Goal: Information Seeking & Learning: Learn about a topic

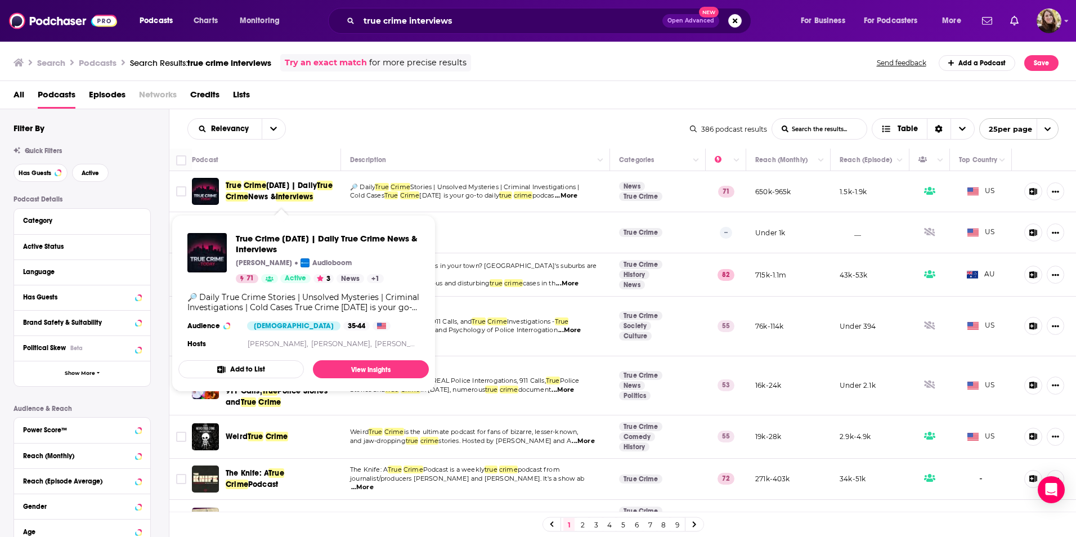
click at [262, 191] on span "True Crime Today | Daily True Crime News & Interviews" at bounding box center [281, 191] width 111 height 23
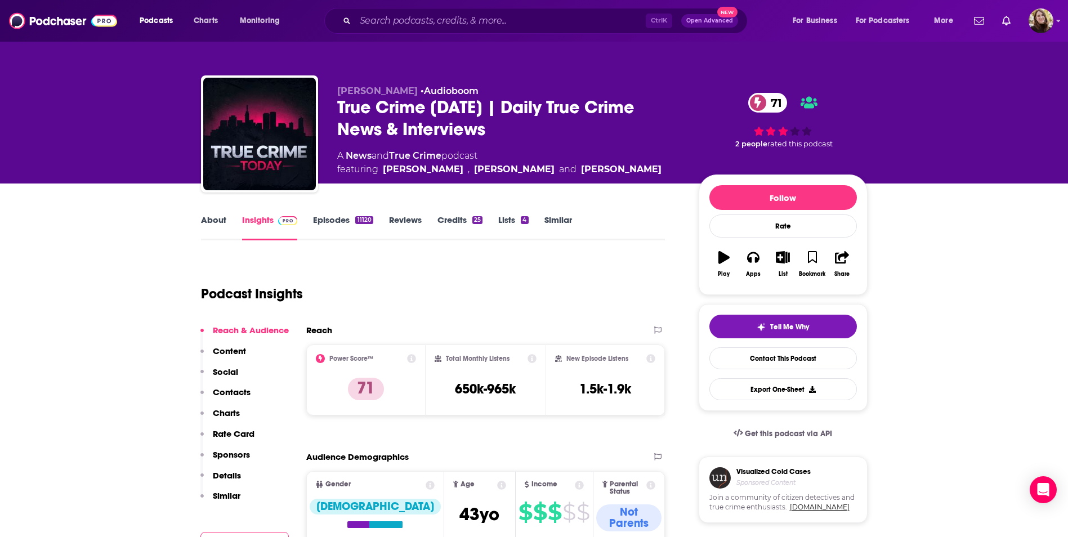
click at [320, 216] on link "Episodes 11120" at bounding box center [343, 227] width 60 height 26
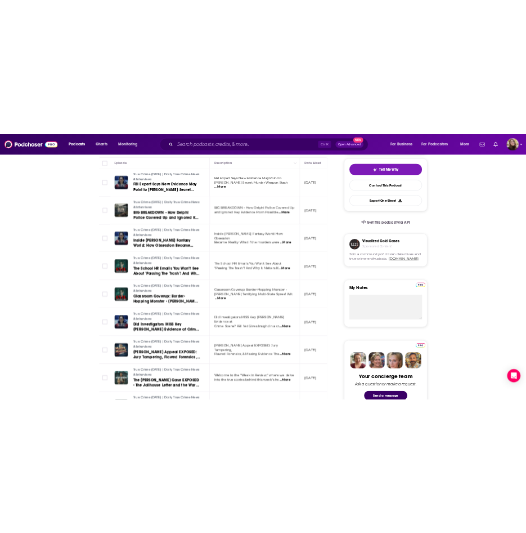
scroll to position [281, 0]
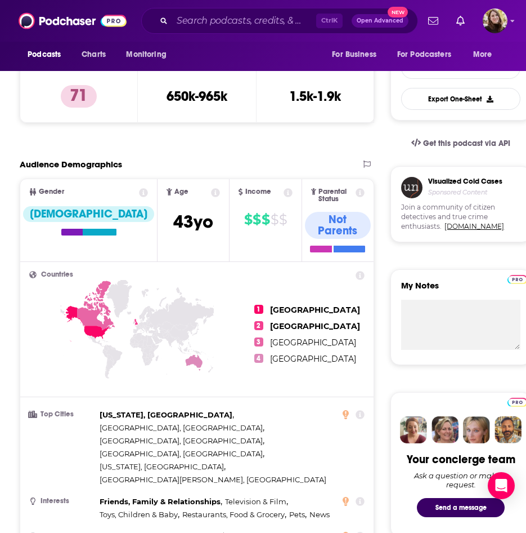
scroll to position [450, 0]
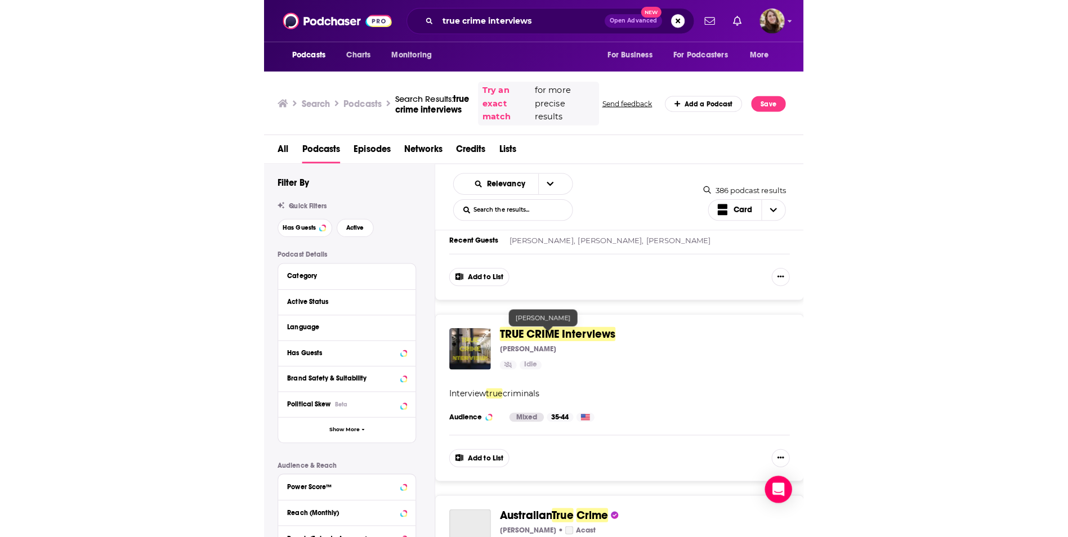
scroll to position [169, 0]
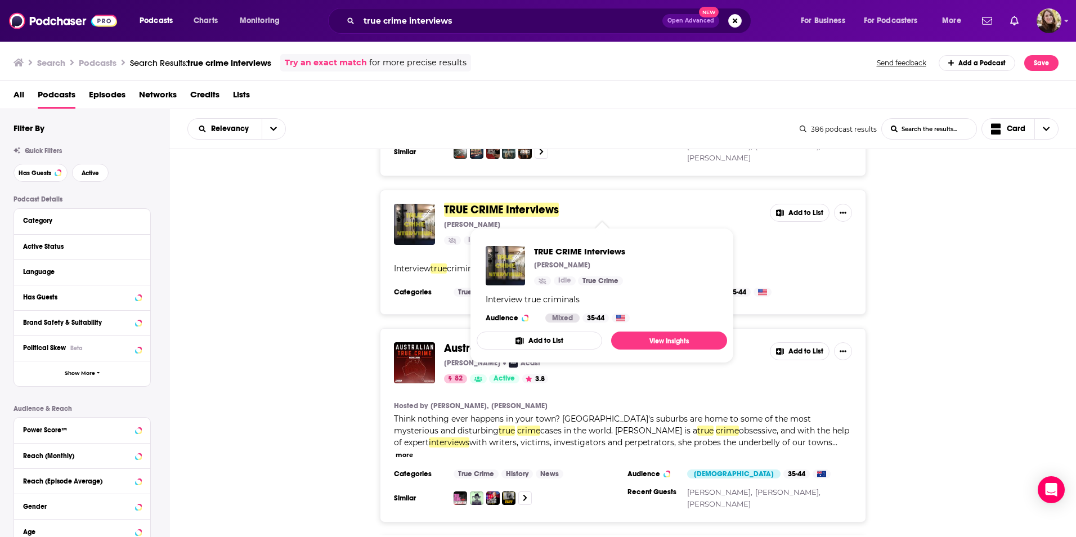
click at [455, 208] on span "TRUE CRIME Interviews" at bounding box center [501, 210] width 115 height 14
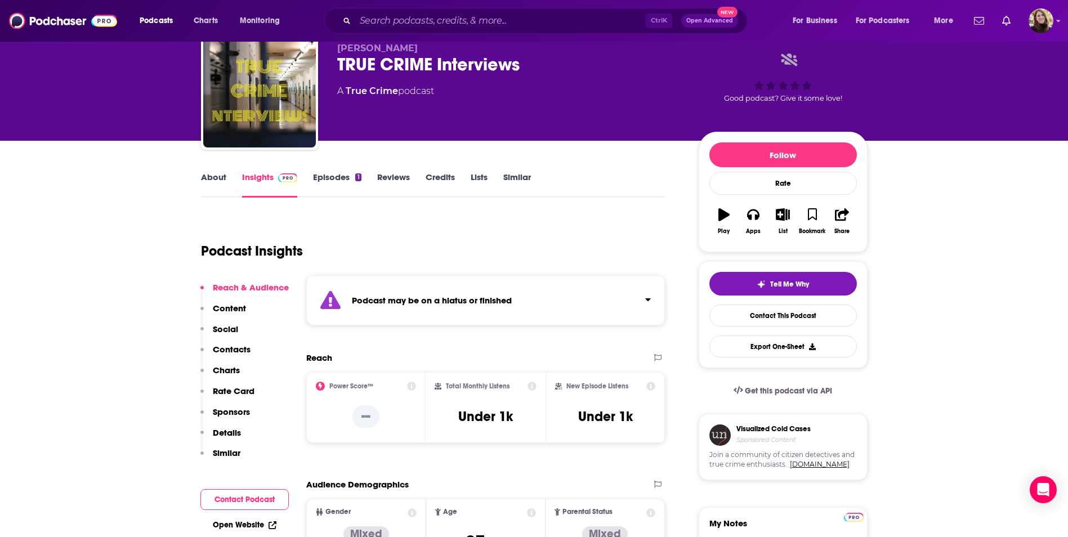
scroll to position [113, 0]
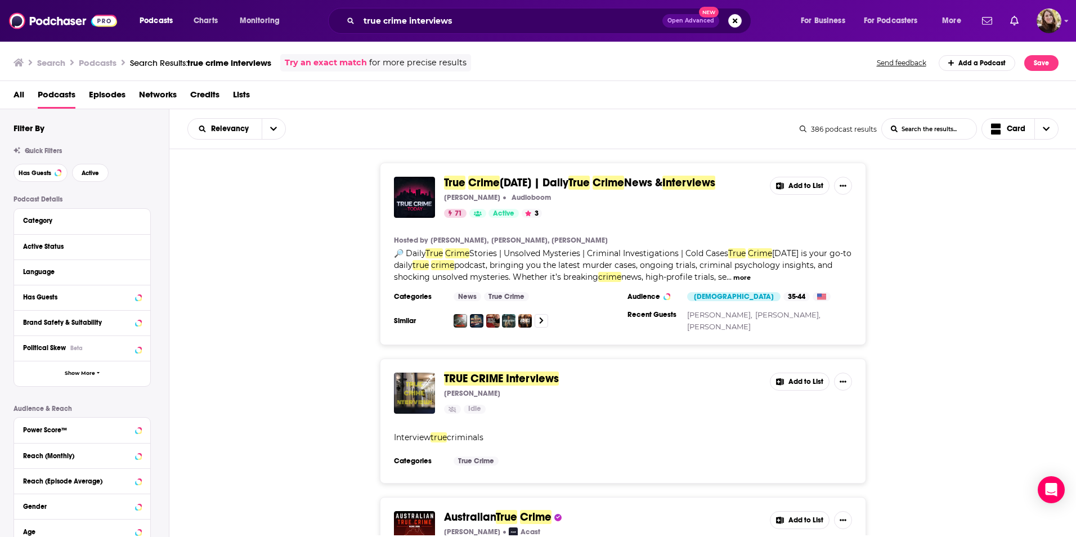
click at [104, 95] on span "Episodes" at bounding box center [107, 97] width 37 height 23
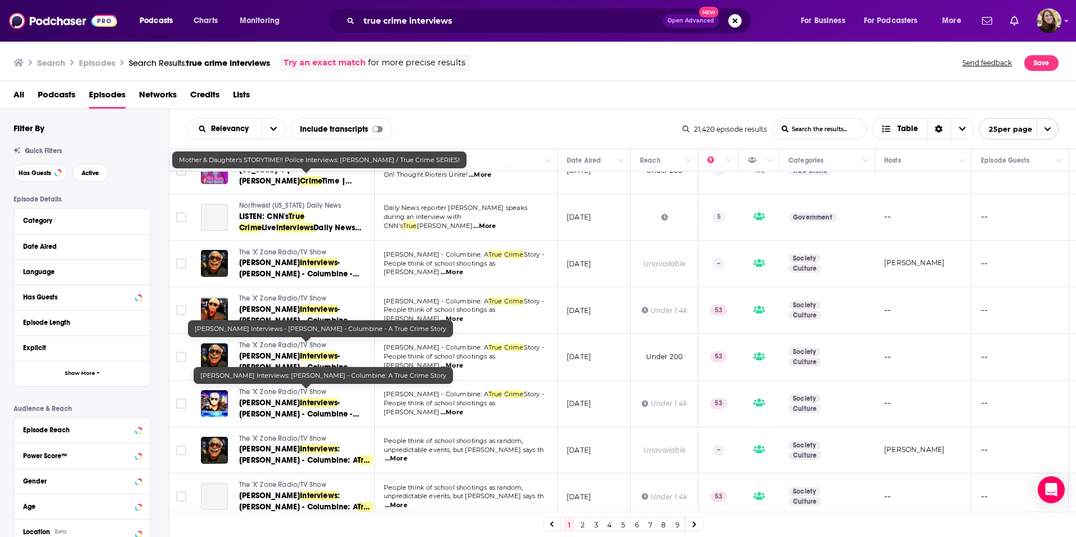
scroll to position [676, 0]
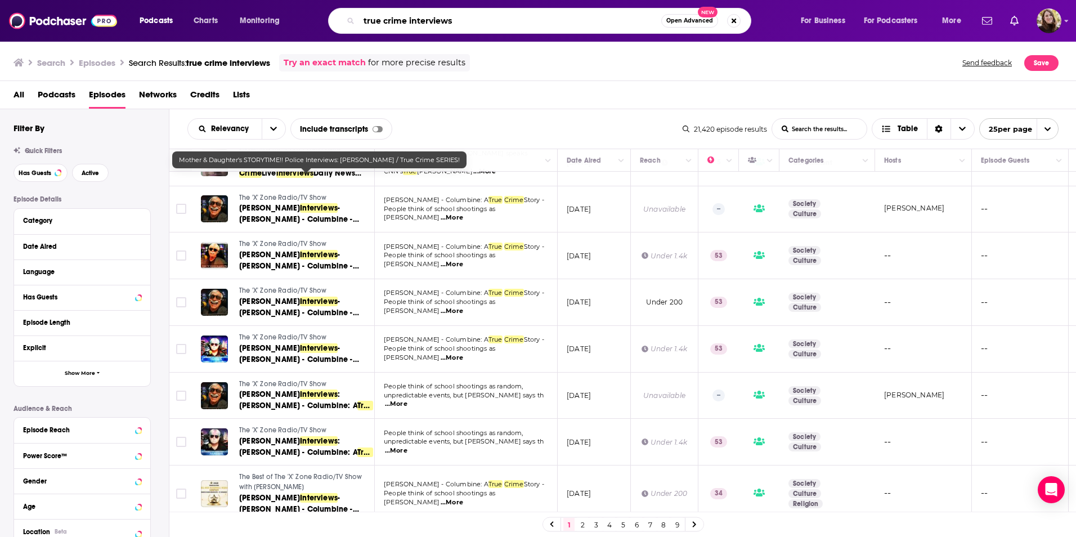
click at [423, 28] on input "true crime interviews" at bounding box center [510, 21] width 302 height 18
drag, startPoint x: 468, startPoint y: 16, endPoint x: 313, endPoint y: 21, distance: 155.5
click at [313, 21] on div "true crime interviews Open Advanced New" at bounding box center [550, 21] width 477 height 26
type input "erin moriarty"
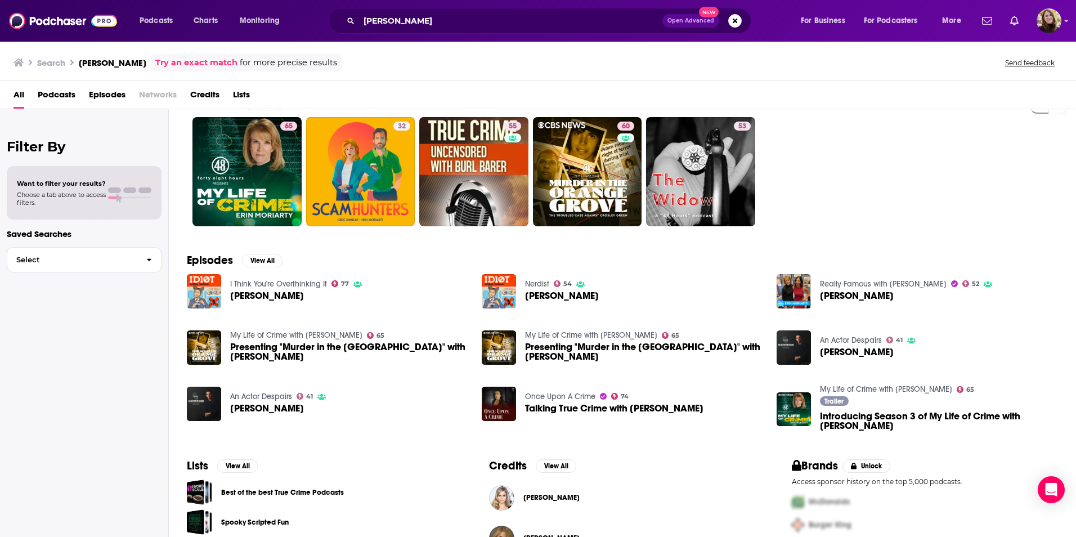
scroll to position [67, 0]
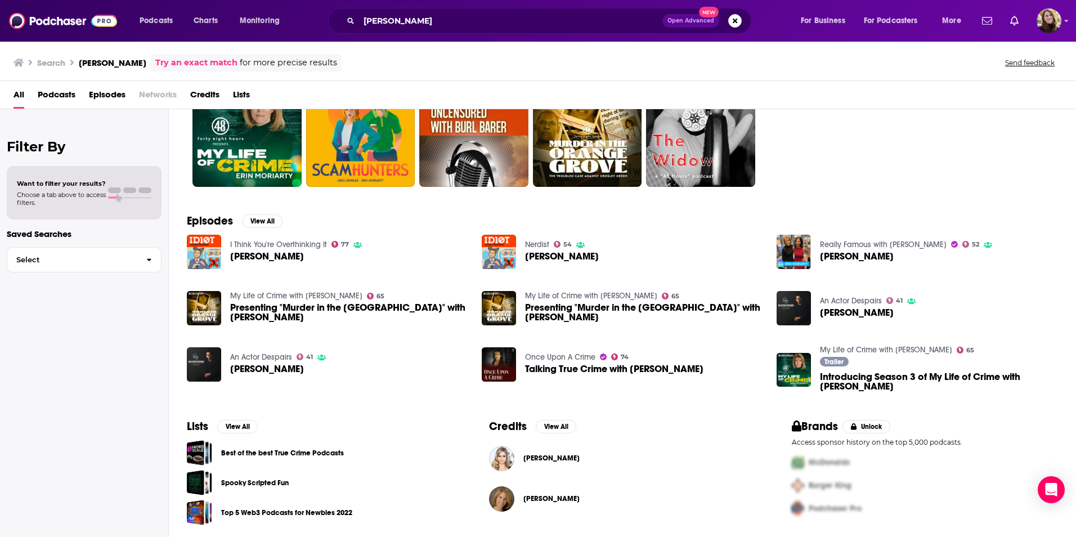
click at [256, 255] on span "Erin Moriarty" at bounding box center [267, 257] width 74 height 10
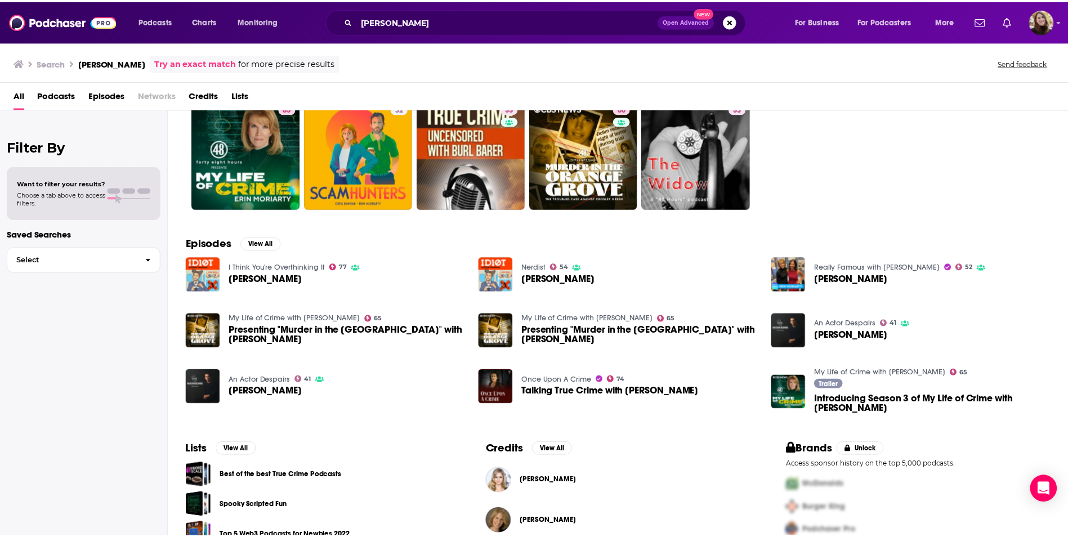
scroll to position [67, 0]
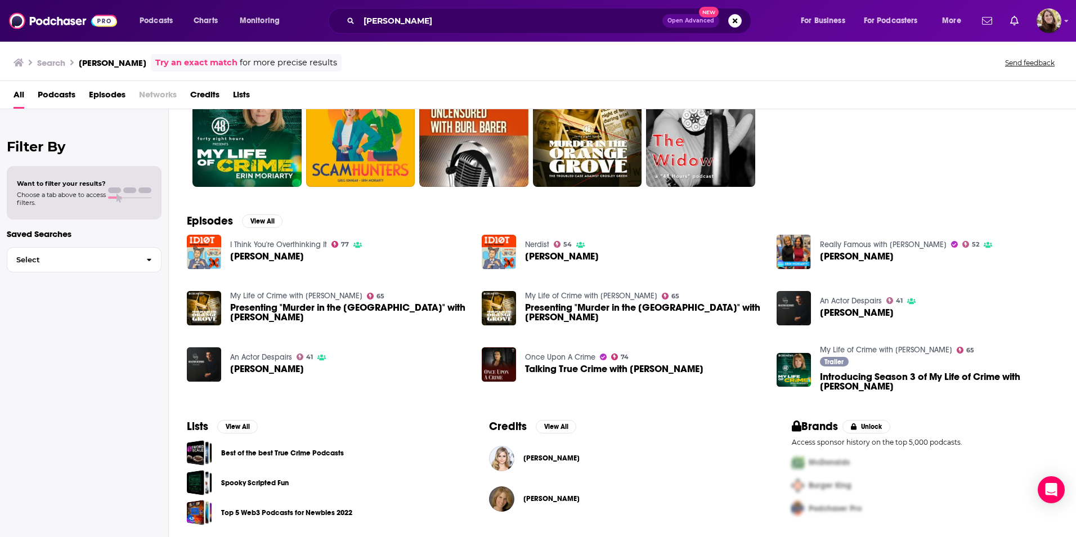
click at [535, 501] on span "Erin Moriarty" at bounding box center [552, 498] width 56 height 9
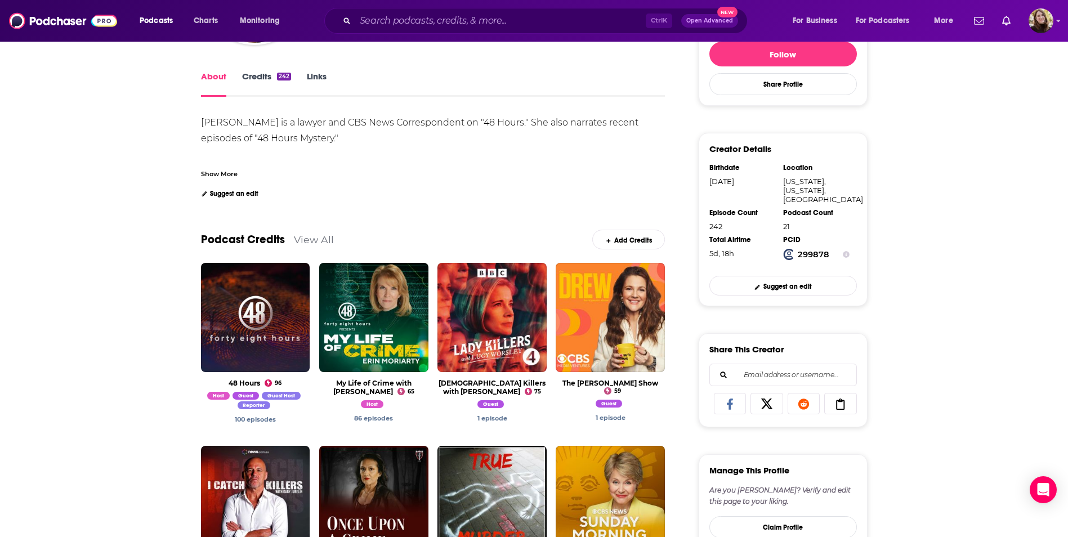
scroll to position [281, 0]
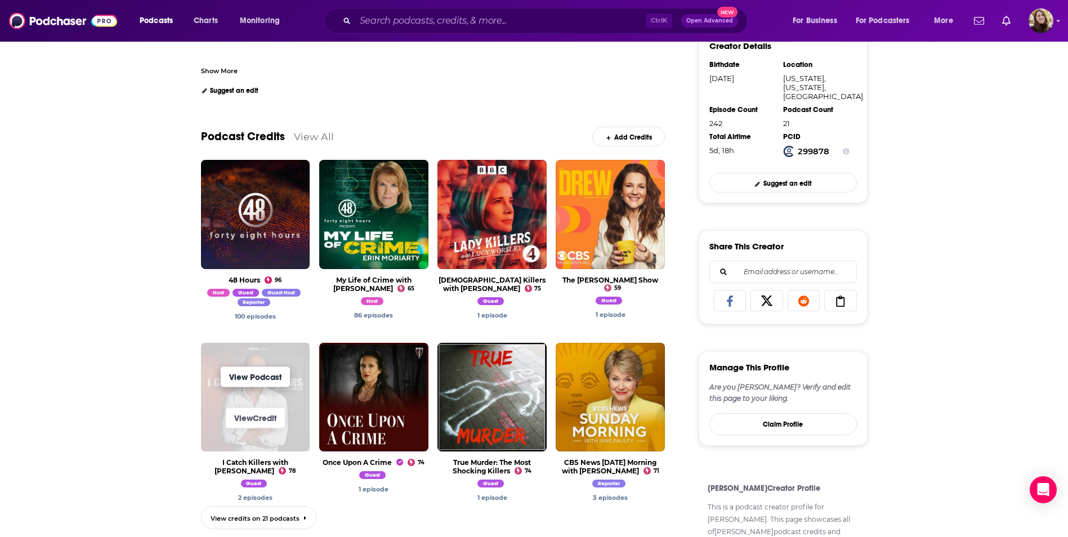
click at [248, 376] on link "View Podcast" at bounding box center [255, 377] width 69 height 20
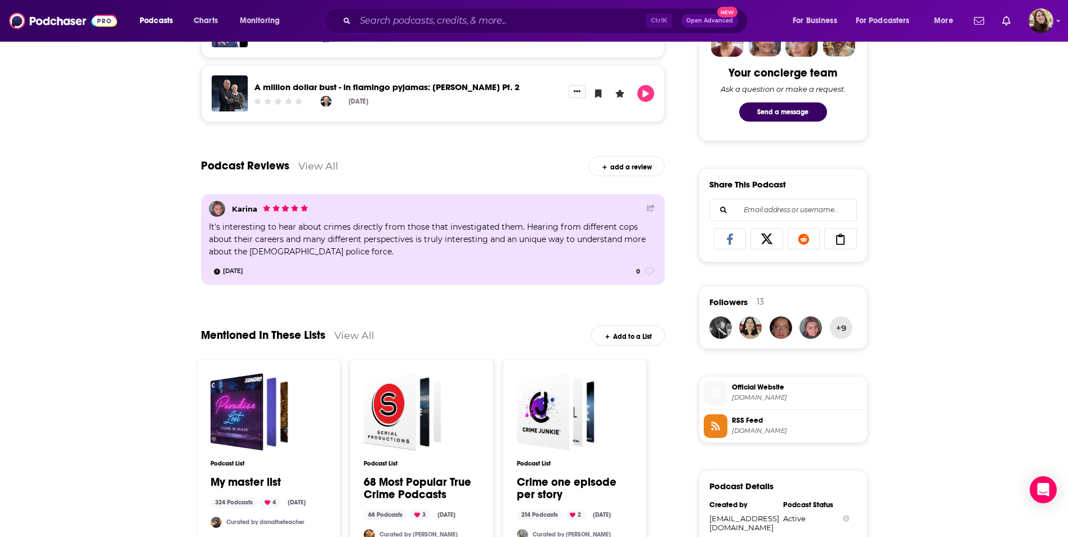
scroll to position [732, 0]
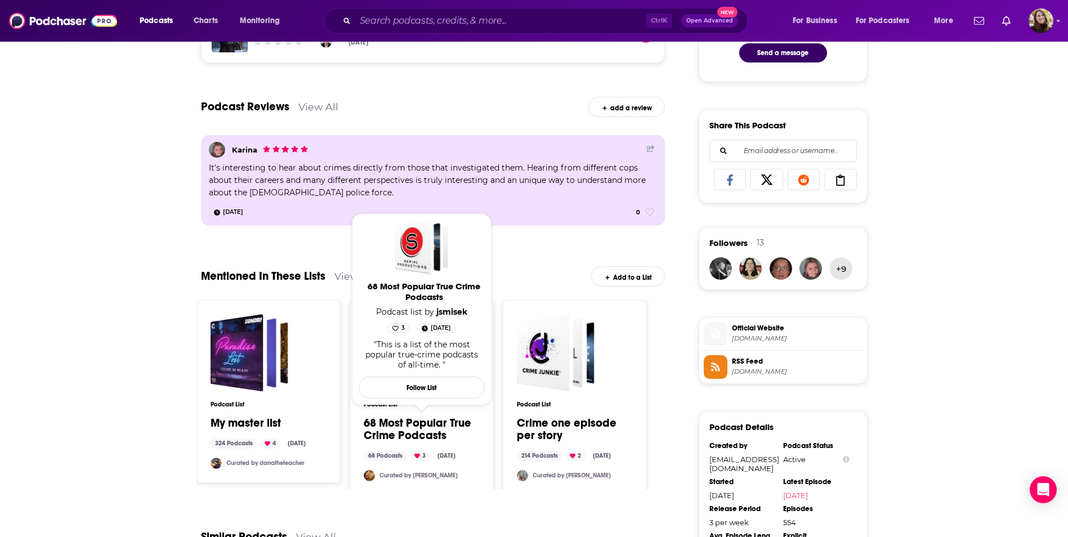
click at [406, 426] on link "68 Most Popular True Crime Podcasts" at bounding box center [422, 429] width 116 height 25
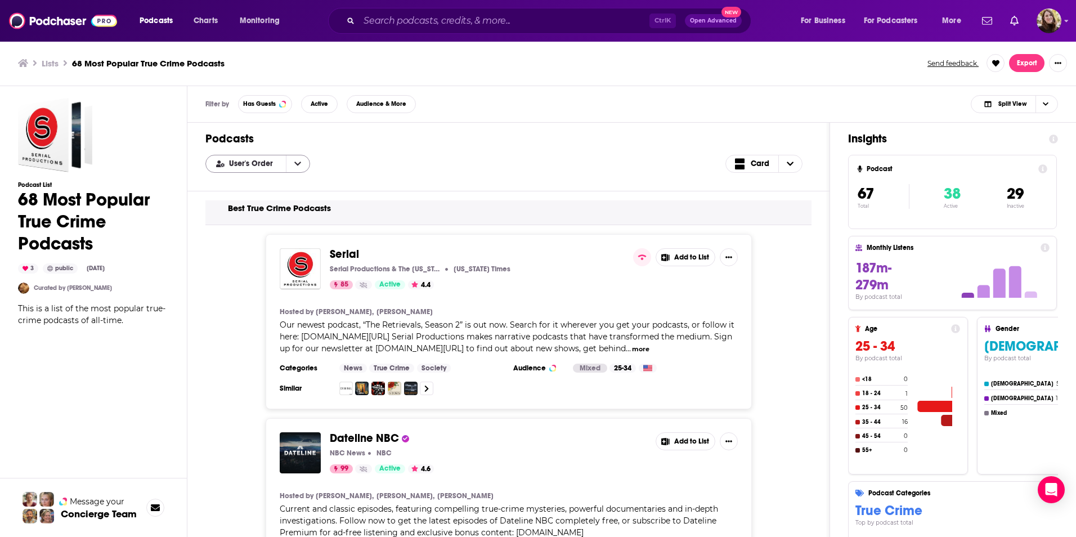
click at [294, 166] on icon "open menu" at bounding box center [297, 164] width 7 height 8
click at [294, 166] on icon "close menu" at bounding box center [297, 164] width 7 height 8
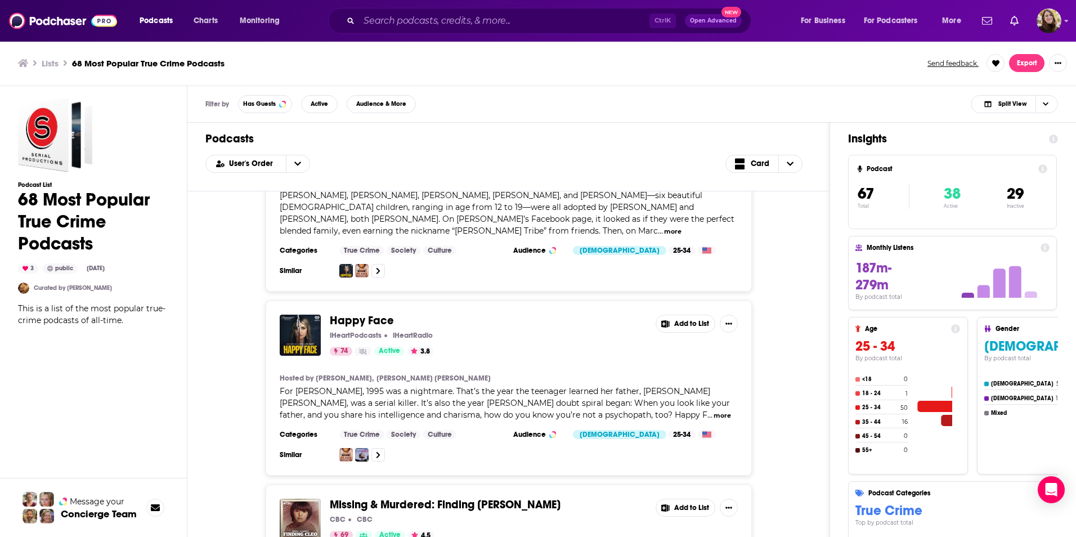
scroll to position [12118, 0]
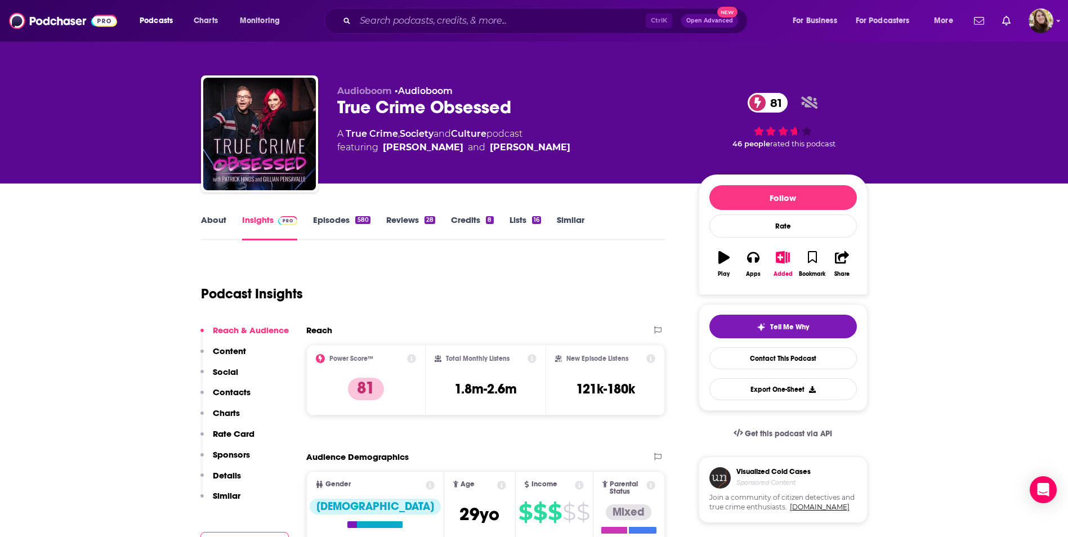
click at [343, 217] on link "Episodes 580" at bounding box center [341, 227] width 57 height 26
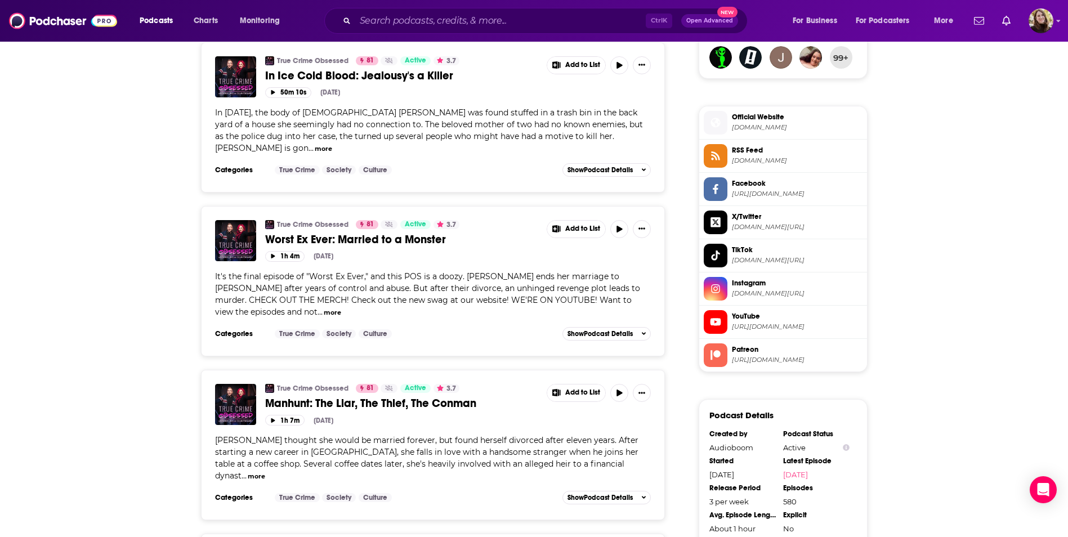
scroll to position [676, 0]
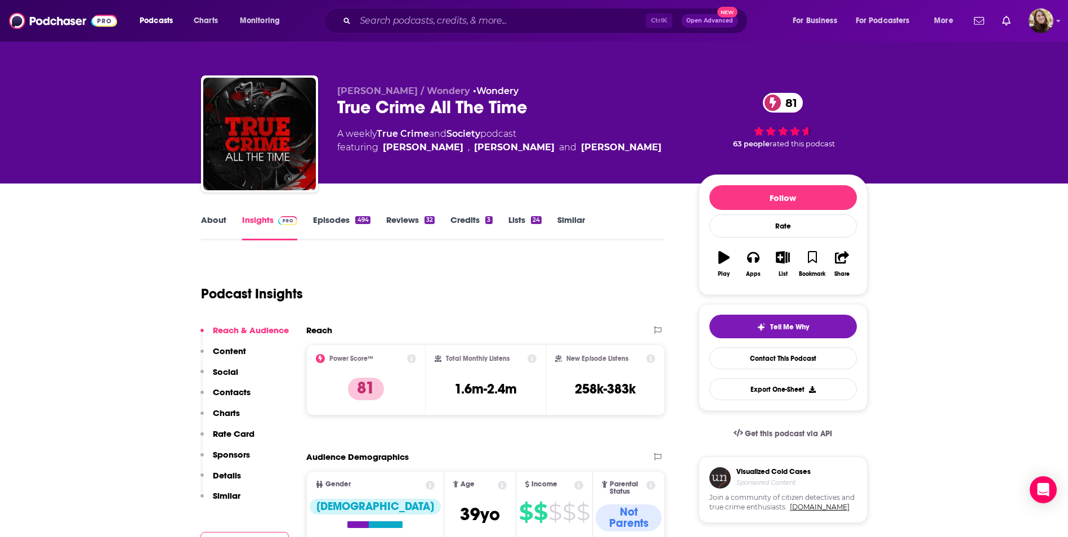
click at [322, 222] on link "Episodes 494" at bounding box center [341, 227] width 57 height 26
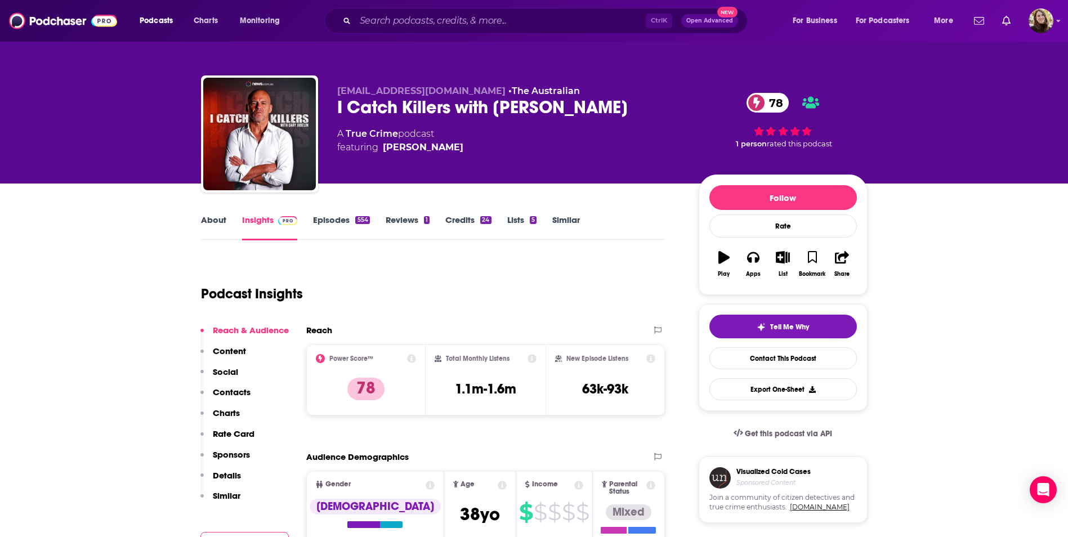
click at [323, 217] on link "Episodes 554" at bounding box center [341, 227] width 56 height 26
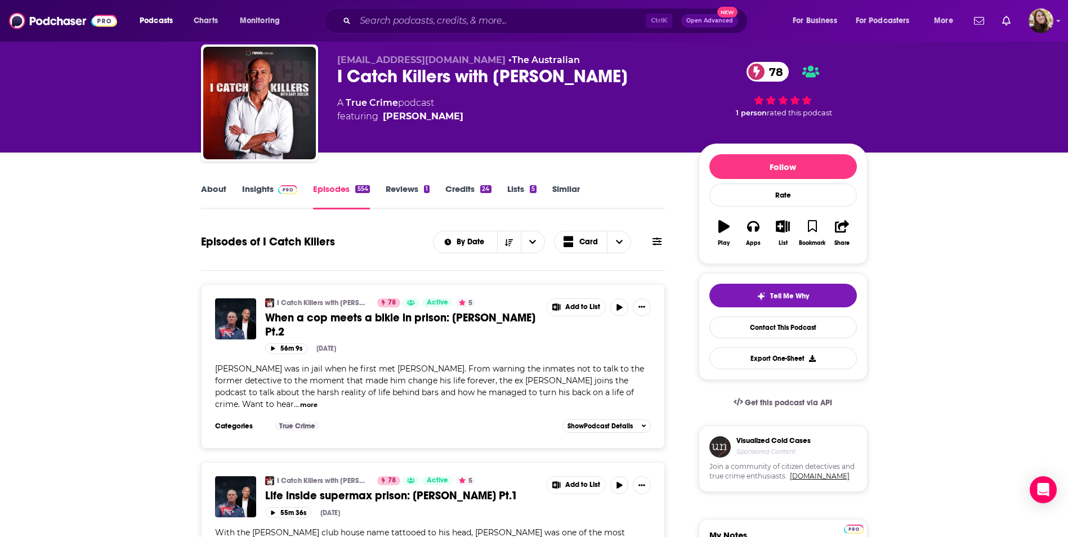
scroll to position [56, 0]
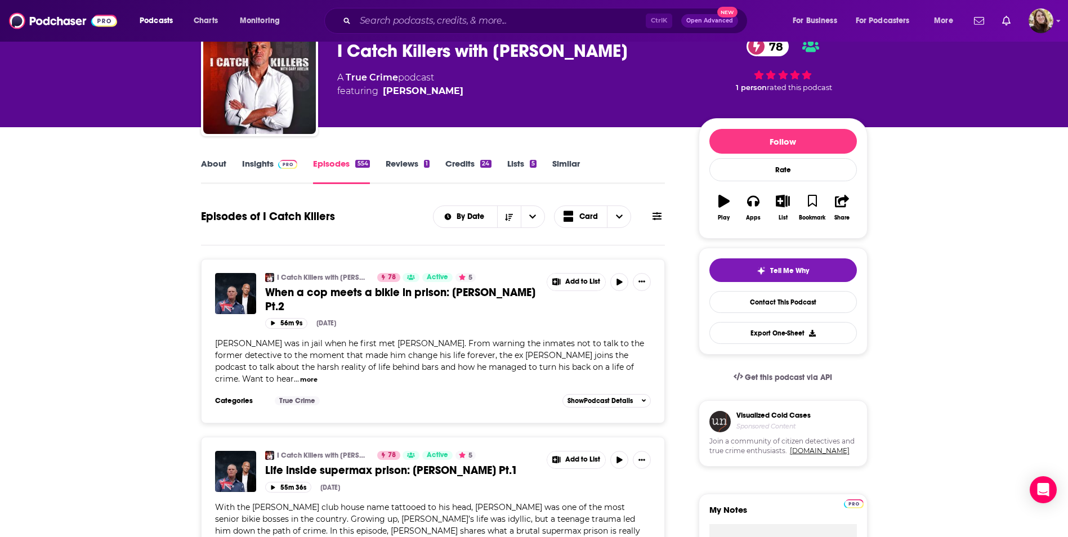
click at [556, 162] on link "Similar" at bounding box center [566, 171] width 28 height 26
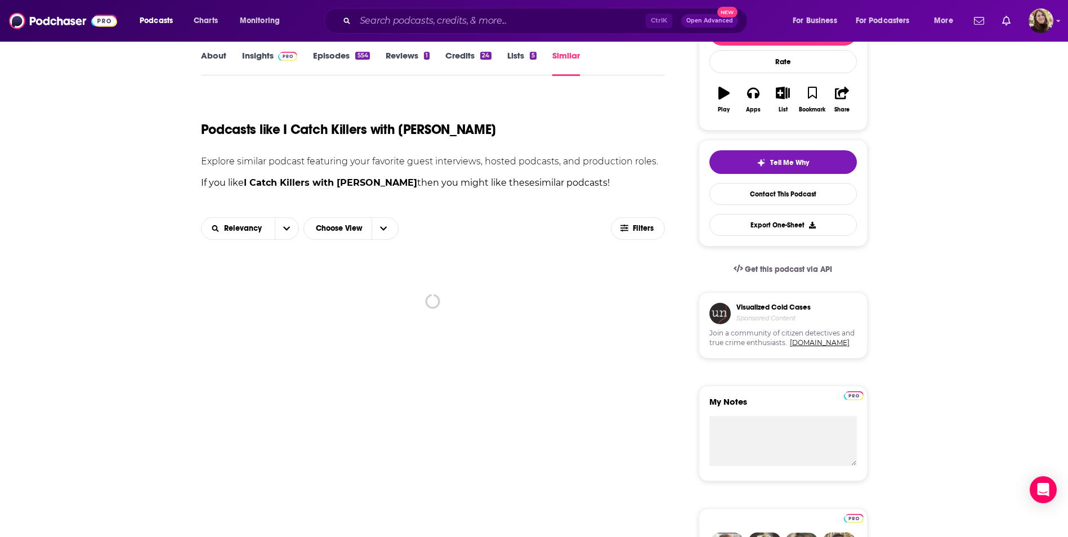
scroll to position [281, 0]
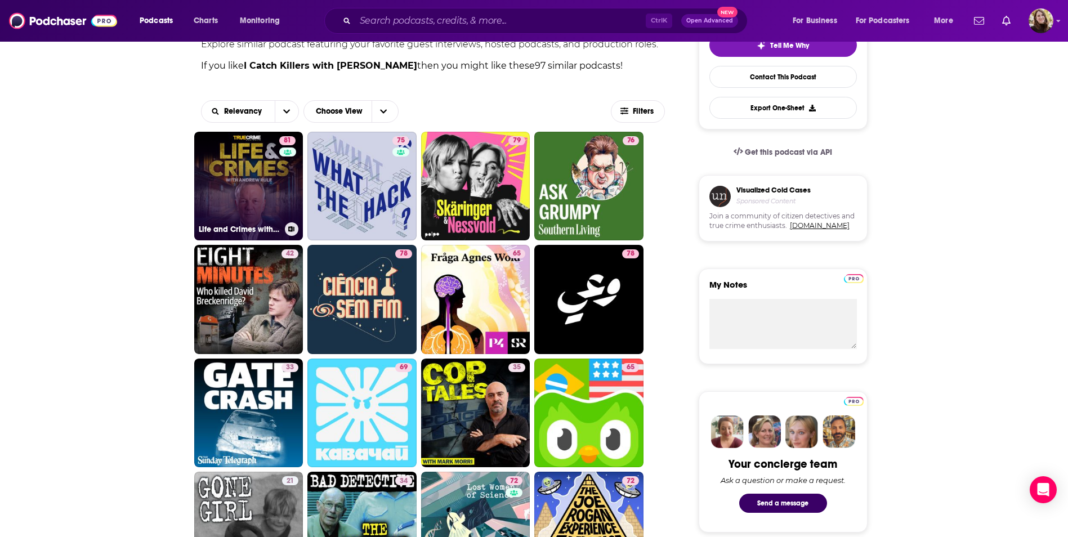
click at [238, 163] on link "81 Life and Crimes with [PERSON_NAME]" at bounding box center [248, 186] width 109 height 109
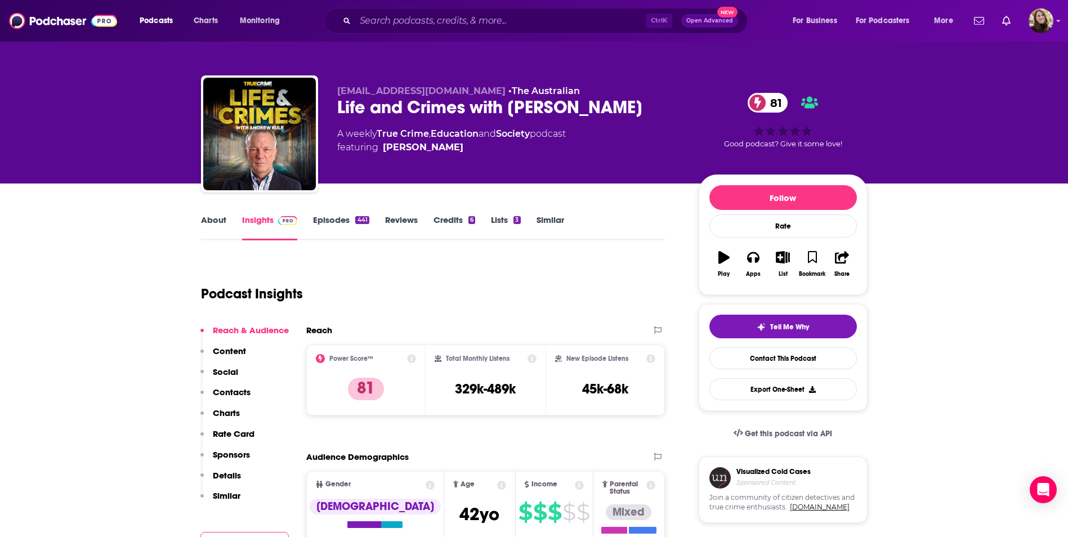
click at [319, 222] on link "Episodes 441" at bounding box center [341, 227] width 56 height 26
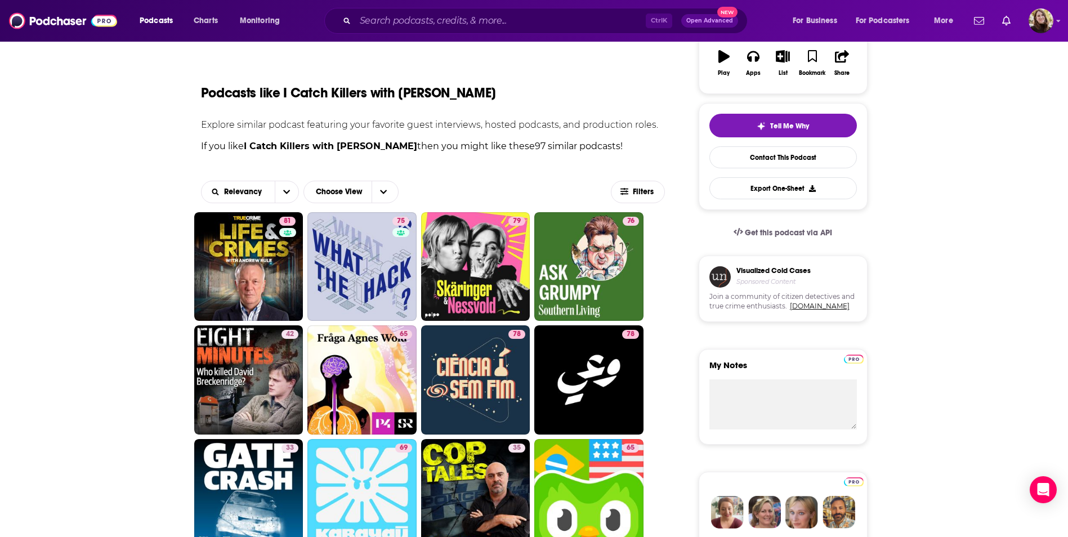
scroll to position [225, 0]
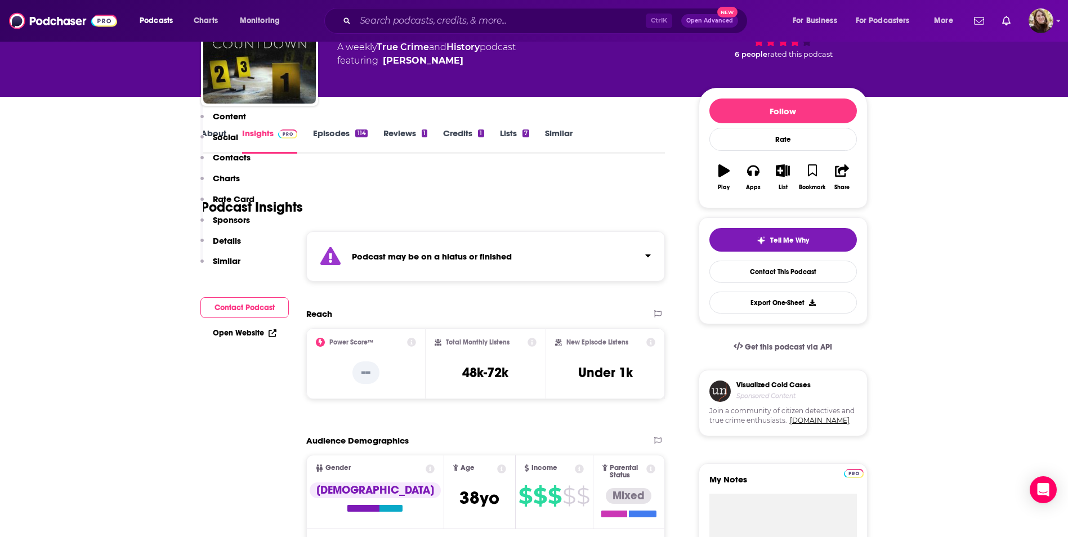
scroll to position [225, 0]
